Goal: Information Seeking & Learning: Learn about a topic

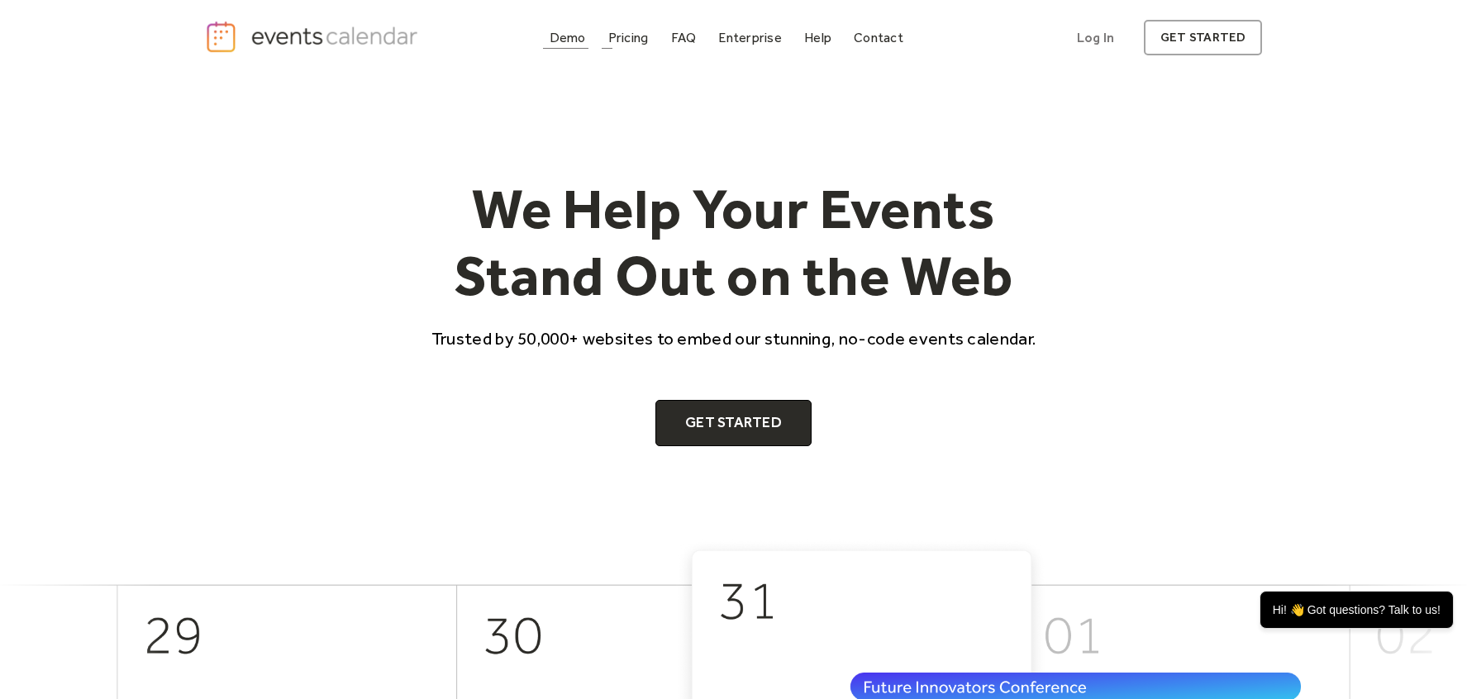
click at [564, 36] on div "Demo" at bounding box center [568, 37] width 36 height 9
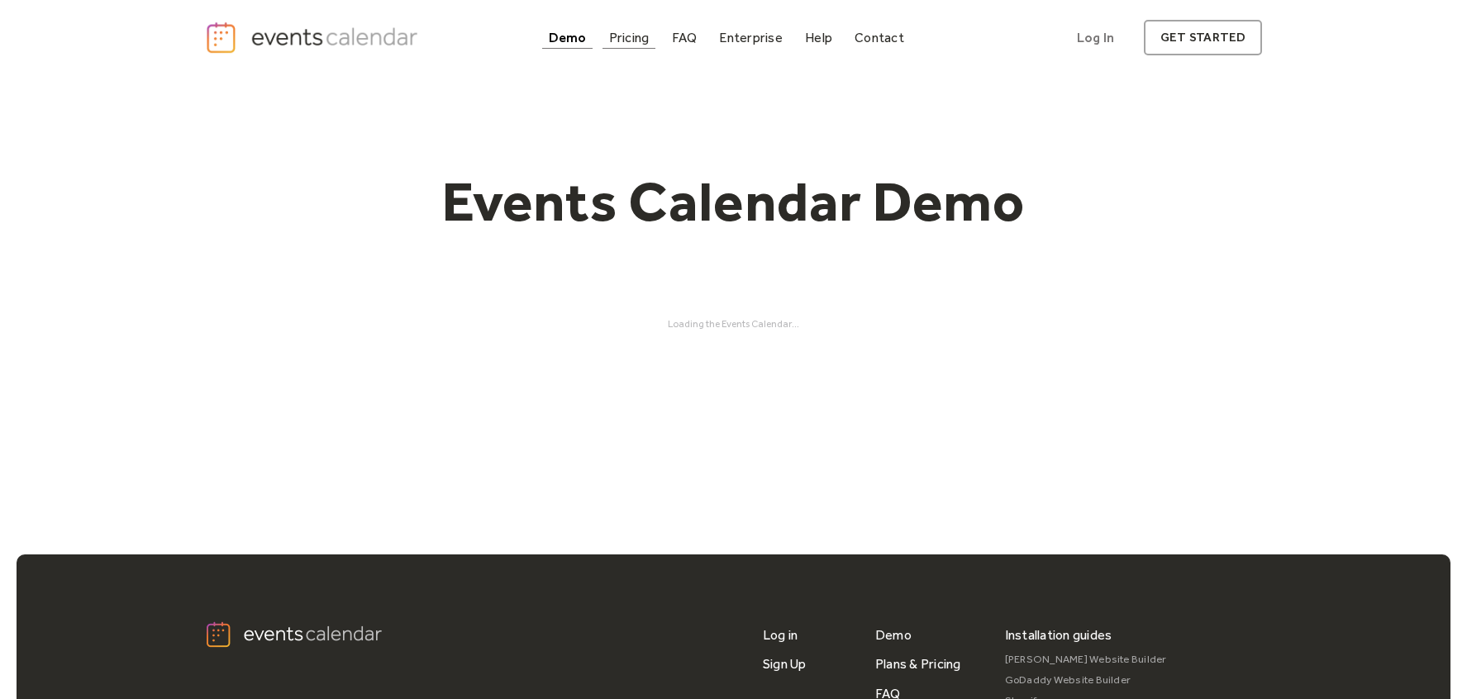
click at [631, 40] on div "Pricing" at bounding box center [629, 37] width 40 height 9
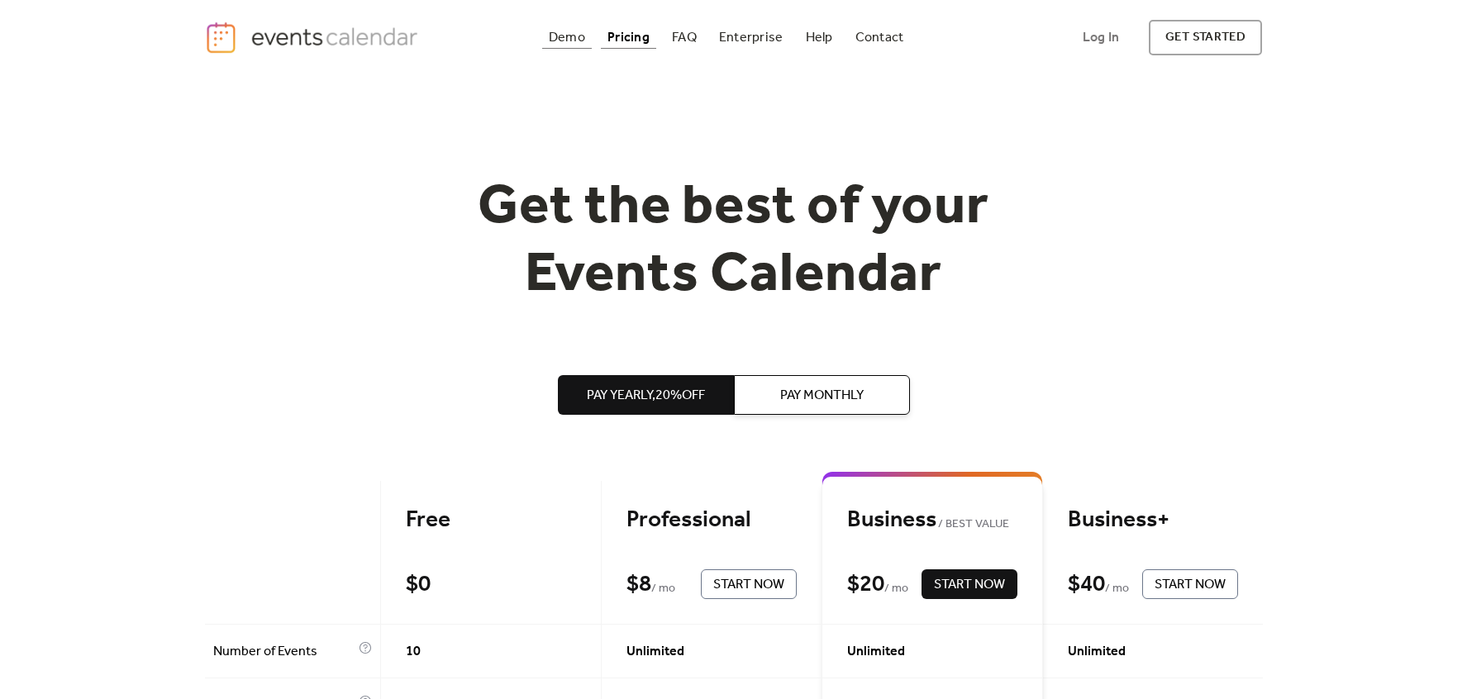
click at [583, 42] on div "Demo" at bounding box center [567, 37] width 36 height 9
